Goal: Entertainment & Leisure: Browse casually

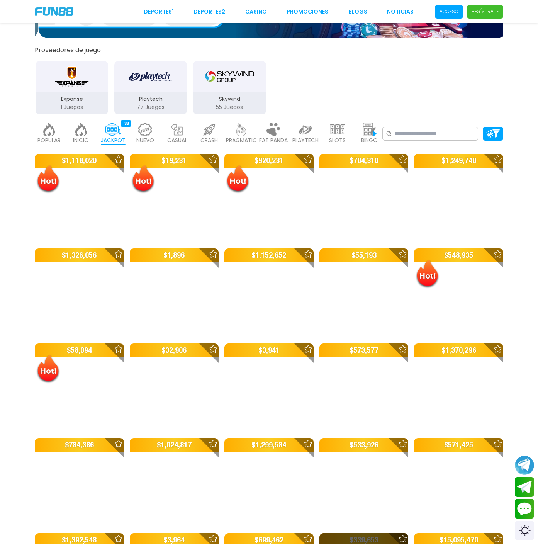
scroll to position [201, 0]
